Goal: Transaction & Acquisition: Purchase product/service

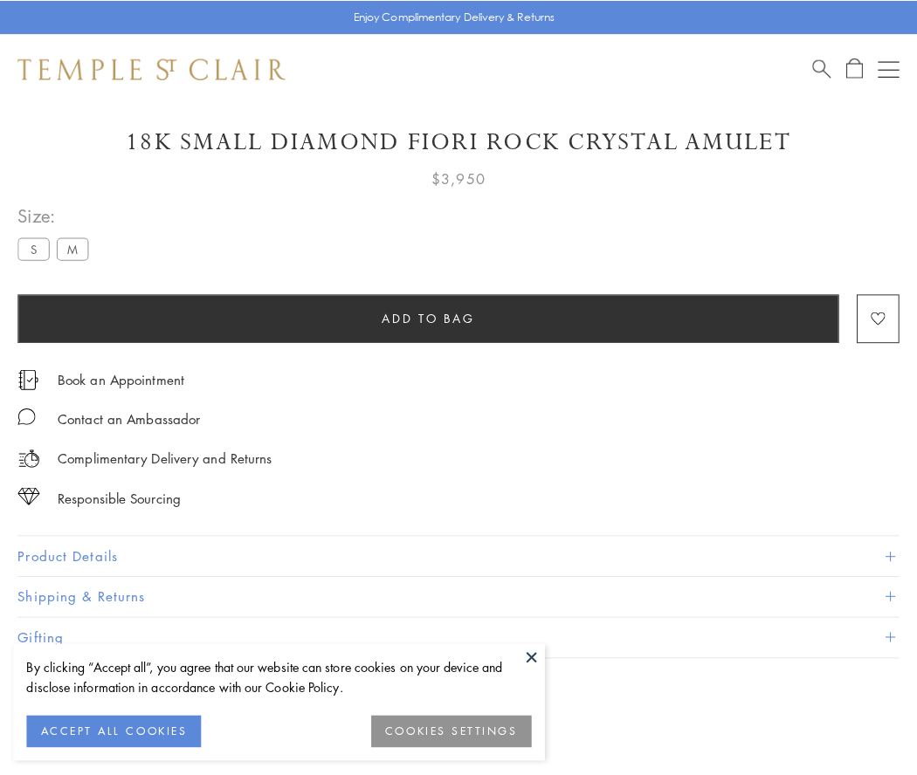
scroll to position [56, 0]
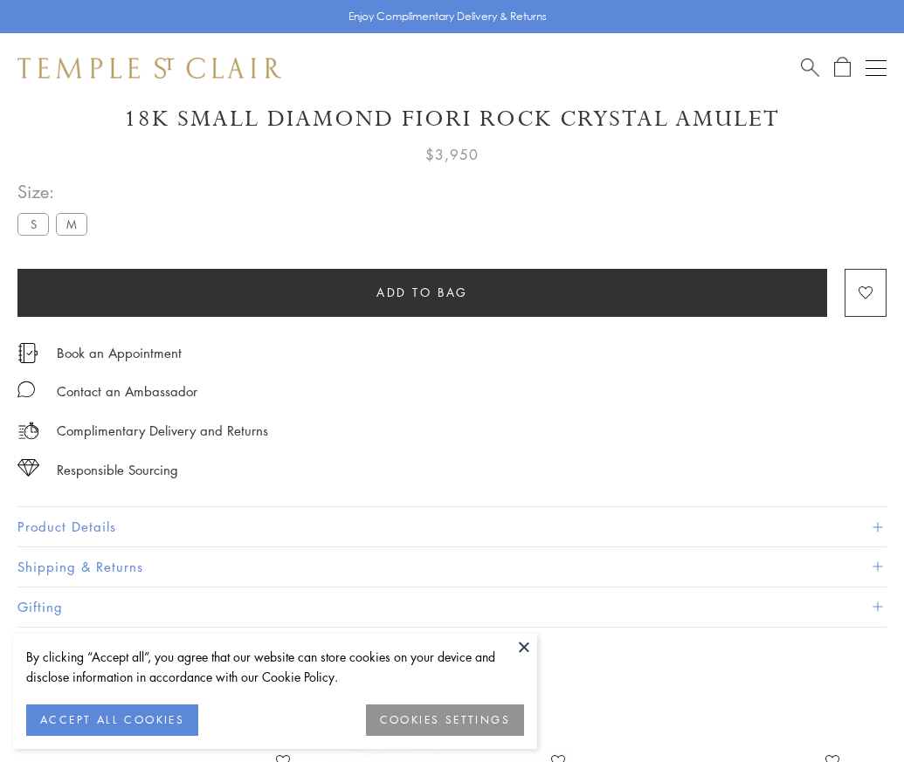
click at [422, 292] on span "Add to bag" at bounding box center [422, 292] width 92 height 19
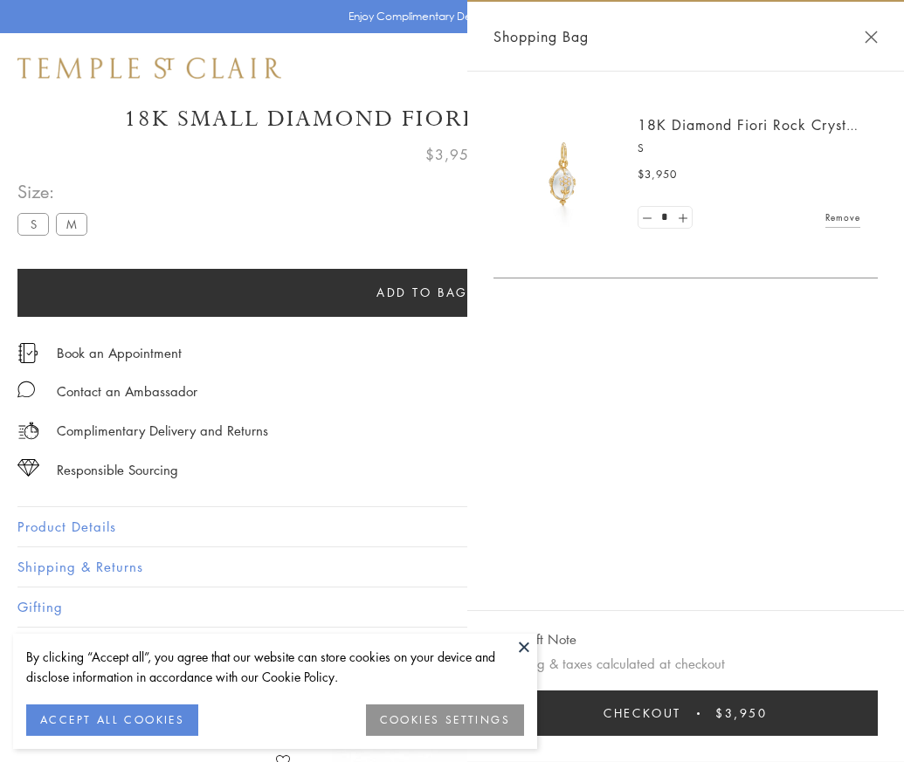
click at [742, 727] on button "Checkout $3,950" at bounding box center [685, 713] width 384 height 45
